Goal: Transaction & Acquisition: Purchase product/service

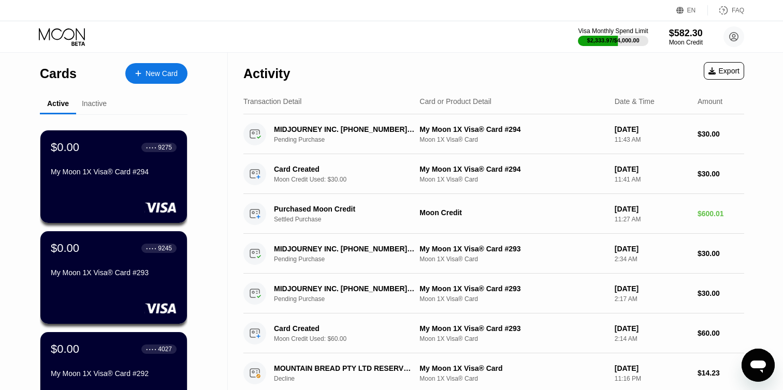
click at [169, 71] on div "New Card" at bounding box center [162, 73] width 32 height 9
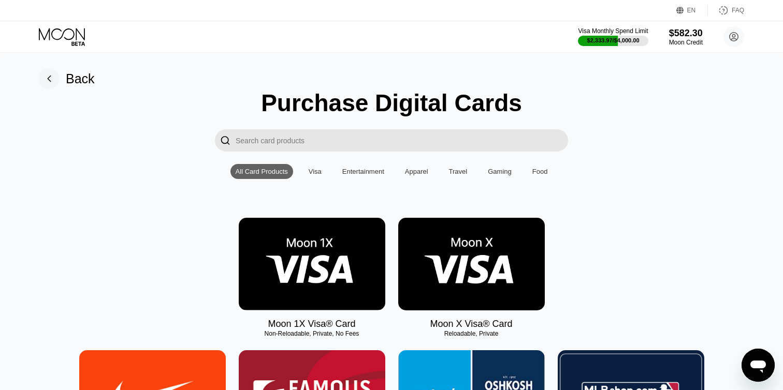
click at [362, 252] on img at bounding box center [312, 264] width 147 height 93
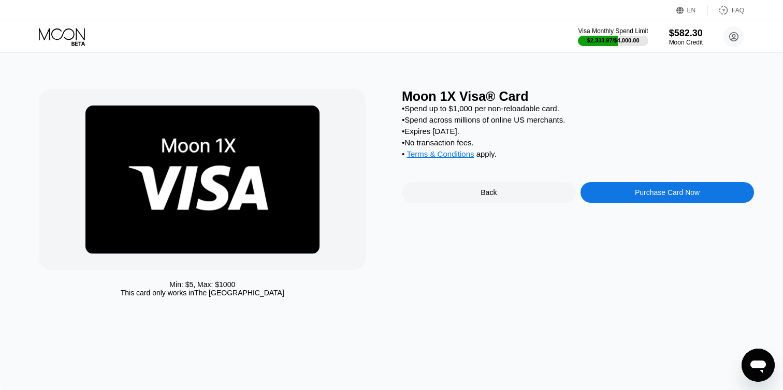
click at [640, 196] on div "Purchase Card Now" at bounding box center [667, 193] width 65 height 8
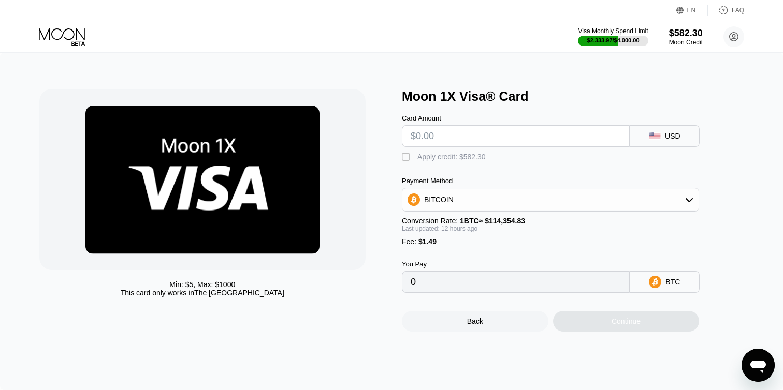
click at [494, 135] on input "text" at bounding box center [516, 136] width 210 height 21
type input "$40"
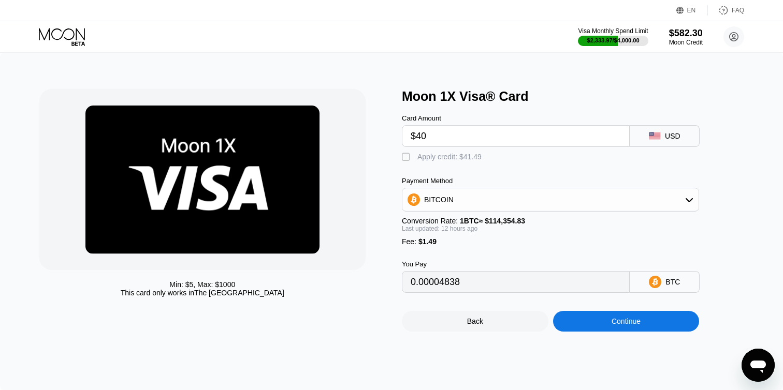
type input "0.00036558"
type input "$4"
type input "0.00004838"
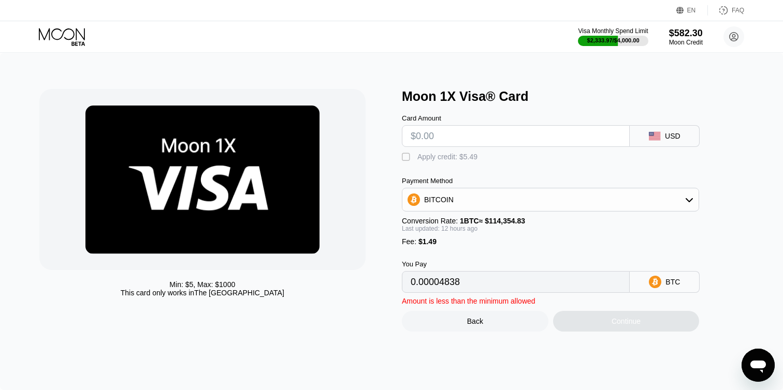
type input "0"
type input "$3"
type input "0.00003957"
type input "$30"
type input "0.00027747"
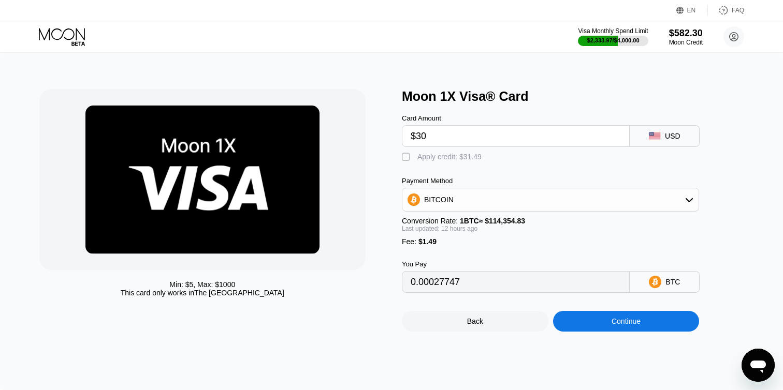
type input "$30"
click at [406, 152] on div "" at bounding box center [407, 157] width 10 height 10
type input "0"
click at [566, 319] on div "Continue" at bounding box center [626, 321] width 147 height 21
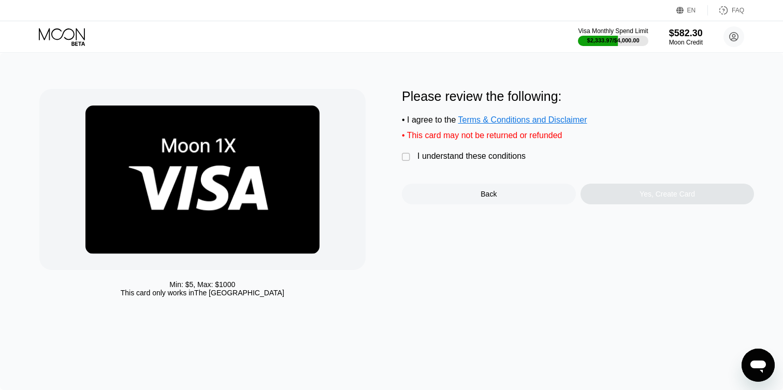
click at [442, 157] on div "I understand these conditions" at bounding box center [471, 156] width 108 height 9
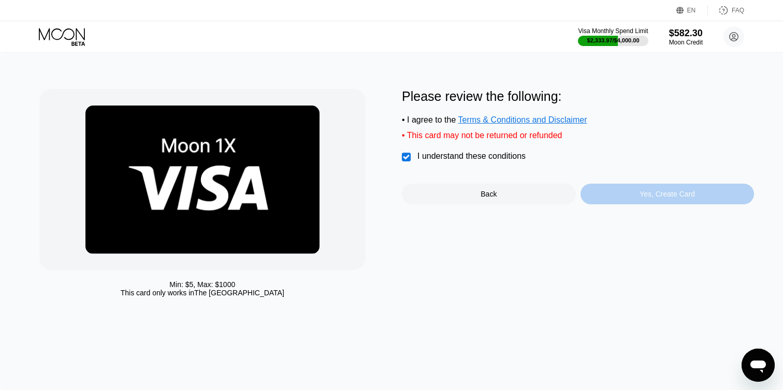
click at [604, 197] on div "Yes, Create Card" at bounding box center [668, 194] width 174 height 21
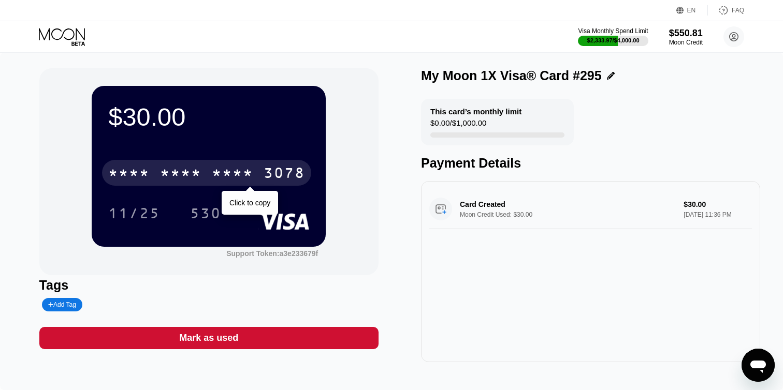
click at [291, 164] on div "* * * * * * * * * * * * 3078" at bounding box center [206, 173] width 209 height 26
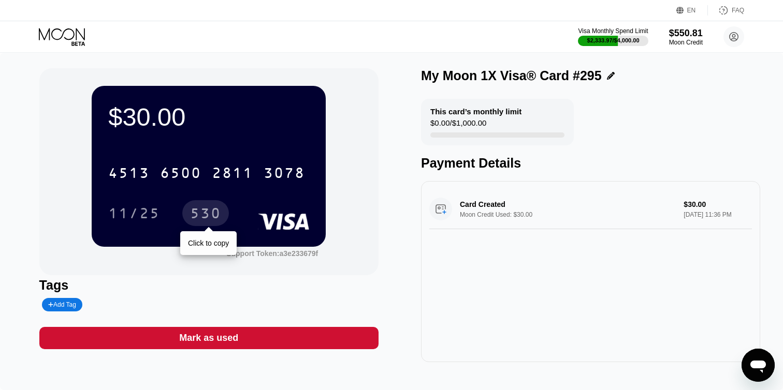
click at [203, 212] on div "530" at bounding box center [205, 215] width 31 height 17
